Goal: Navigation & Orientation: Find specific page/section

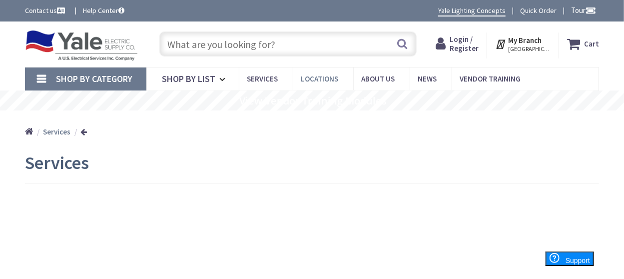
click at [318, 73] on link "Locations" at bounding box center [323, 78] width 60 height 22
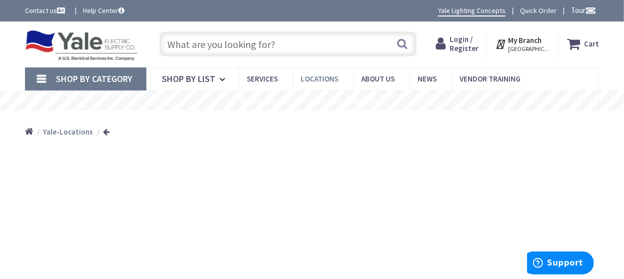
click at [305, 75] on span "Locations" at bounding box center [319, 78] width 37 height 9
click at [71, 132] on strong "Yale-Locations" at bounding box center [68, 131] width 50 height 9
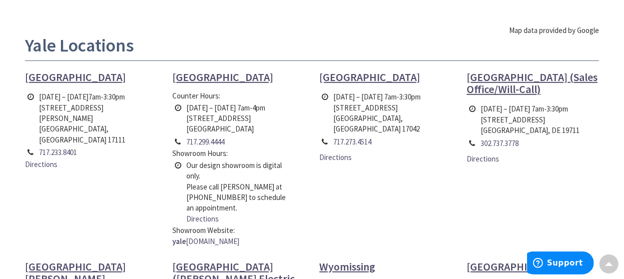
scroll to position [300, 0]
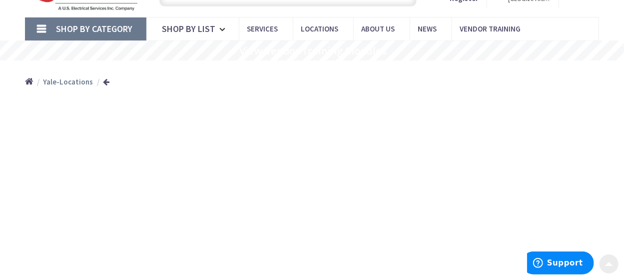
scroll to position [0, 0]
